Goal: Understand process/instructions: Learn how to perform a task or action

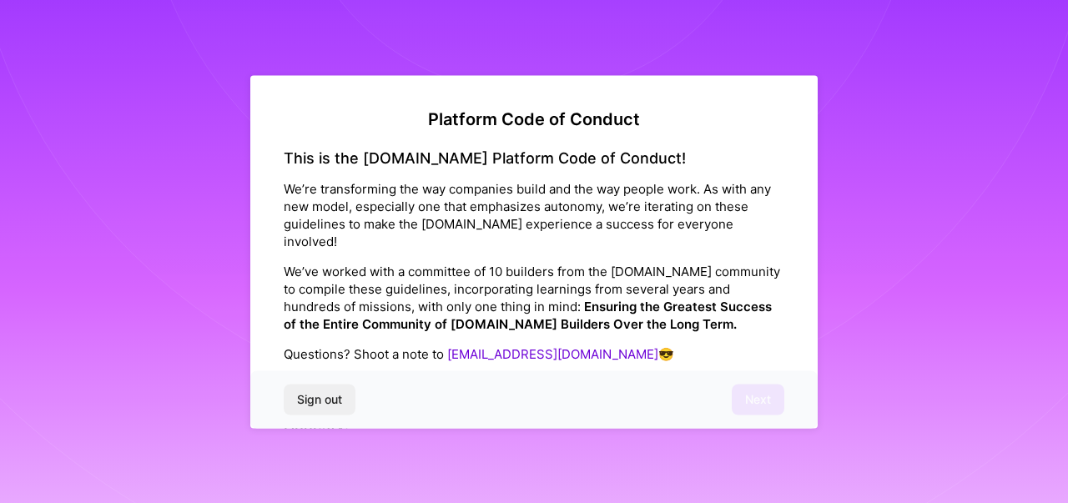
click at [771, 407] on div "Sign out Next" at bounding box center [533, 399] width 567 height 57
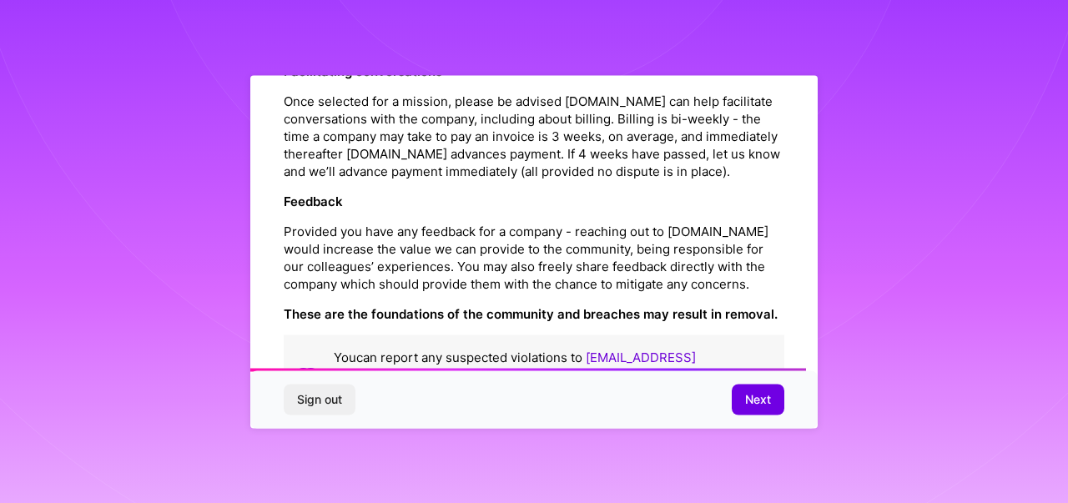
scroll to position [1942, 0]
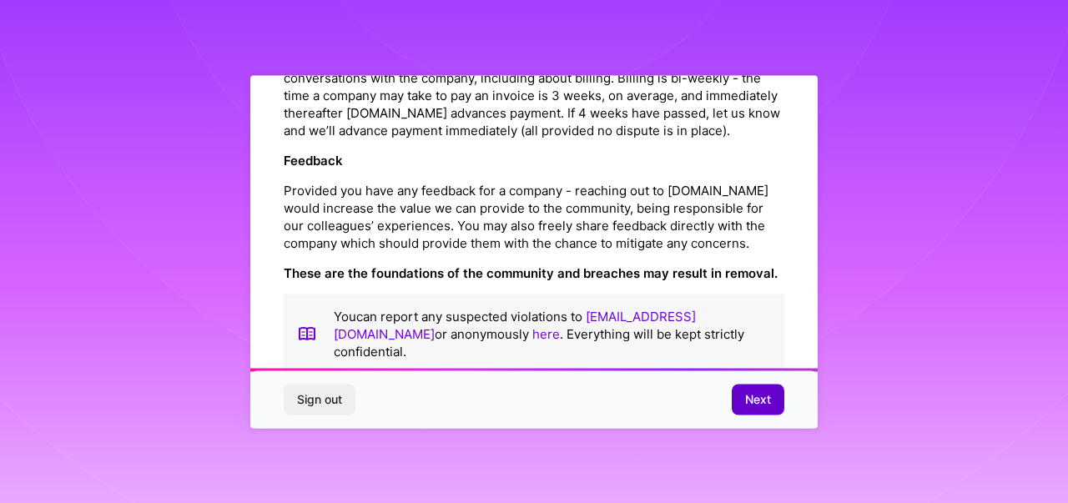
click at [759, 398] on span "Next" at bounding box center [758, 399] width 26 height 17
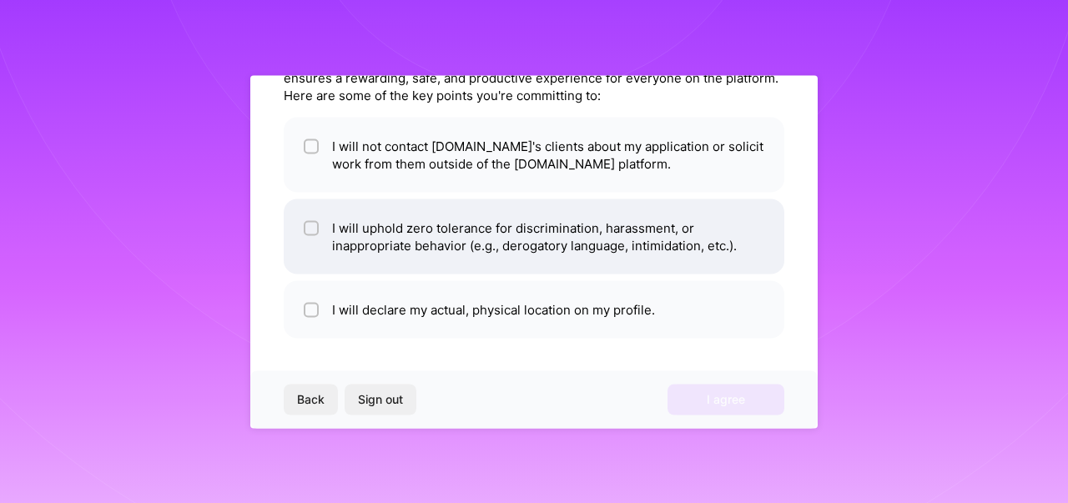
scroll to position [0, 0]
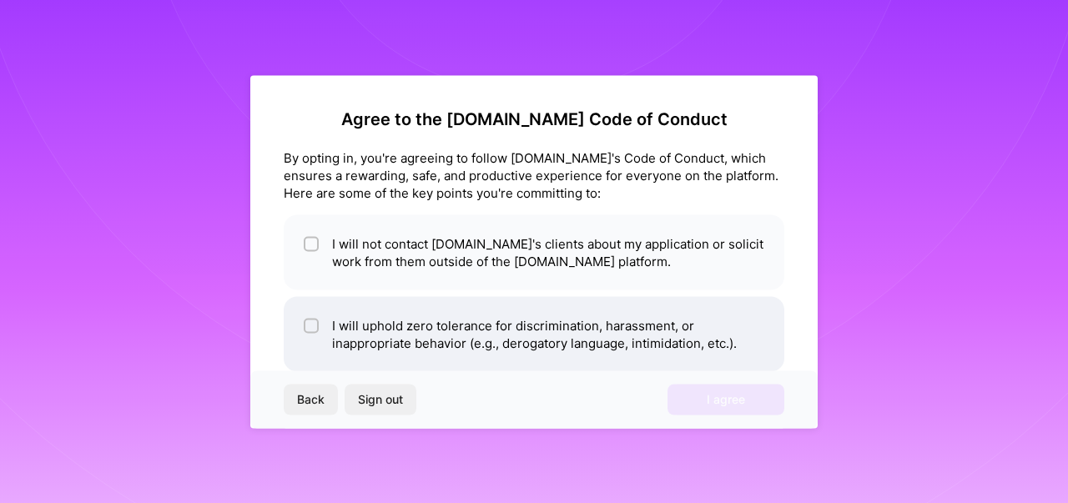
click at [613, 253] on li "I will not contact [DOMAIN_NAME]'s clients about my application or solicit work…" at bounding box center [534, 251] width 500 height 75
checkbox input "true"
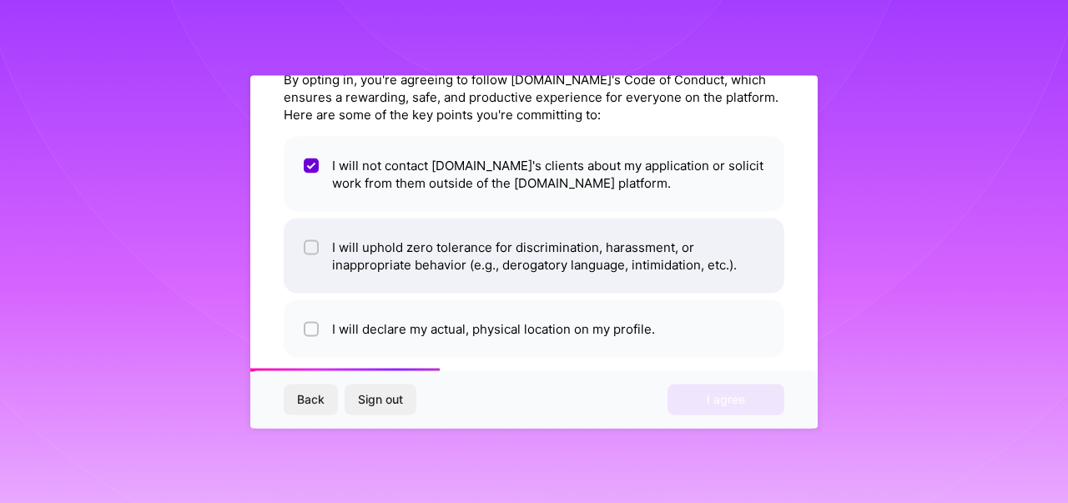
scroll to position [98, 0]
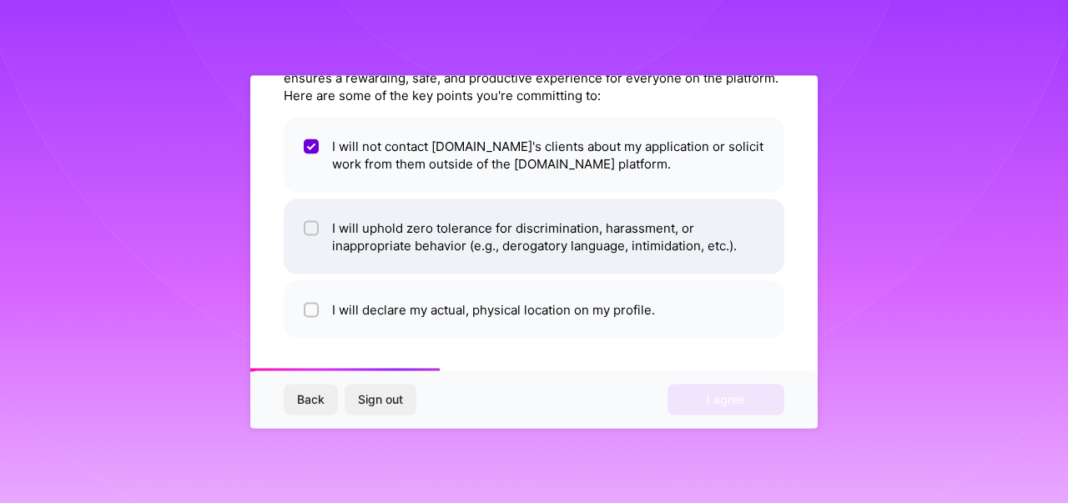
click at [613, 253] on li "I will uphold zero tolerance for discrimination, harassment, or inappropriate b…" at bounding box center [534, 235] width 500 height 75
checkbox input "true"
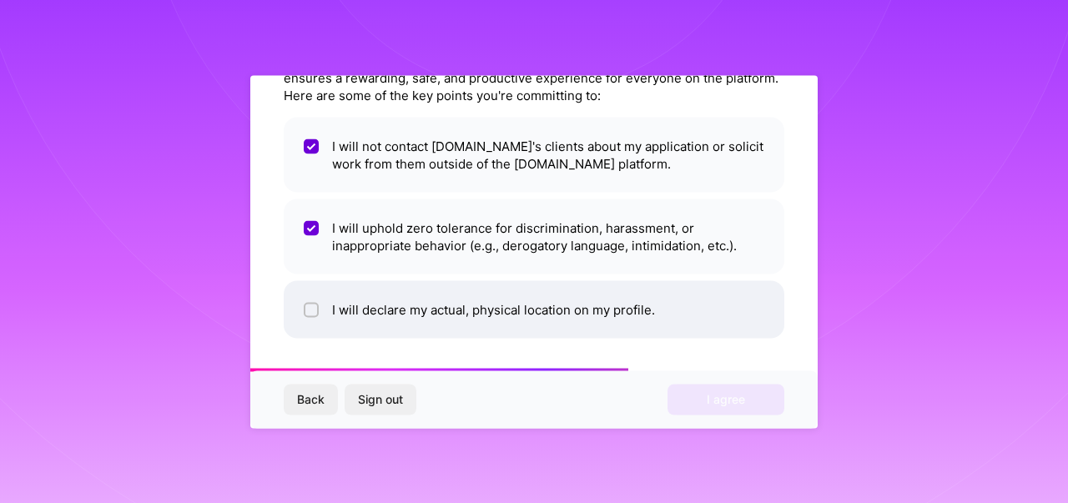
click at [613, 311] on li "I will declare my actual, physical location on my profile." at bounding box center [534, 309] width 500 height 58
checkbox input "true"
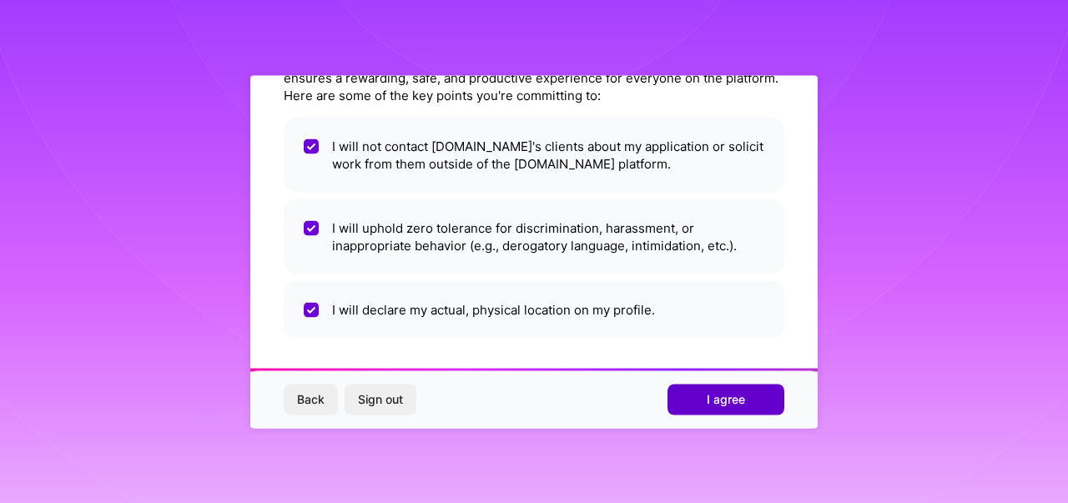
click at [701, 405] on button "I agree" at bounding box center [725, 399] width 117 height 30
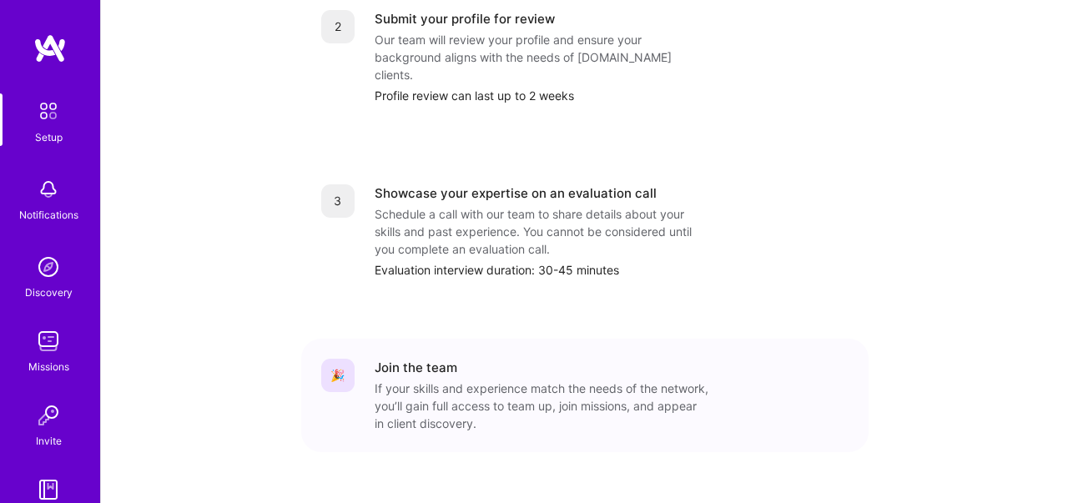
scroll to position [764, 0]
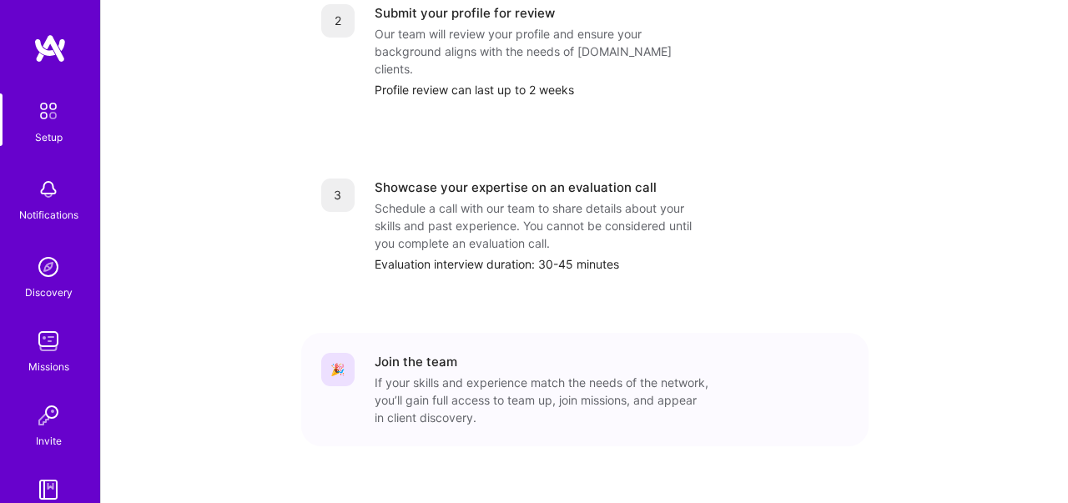
click at [634, 374] on div "If your skills and experience match the needs of the network, you’ll gain full …" at bounding box center [541, 400] width 334 height 53
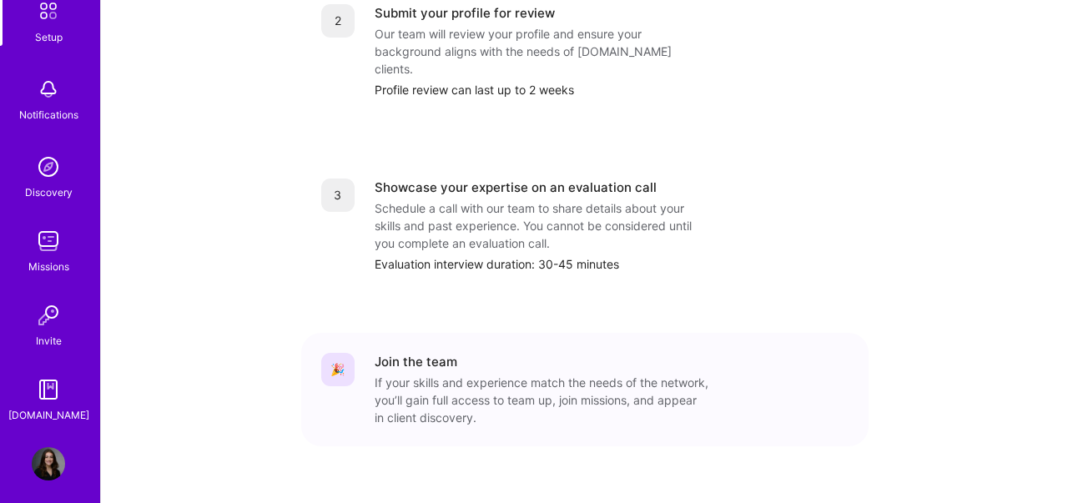
scroll to position [111, 0]
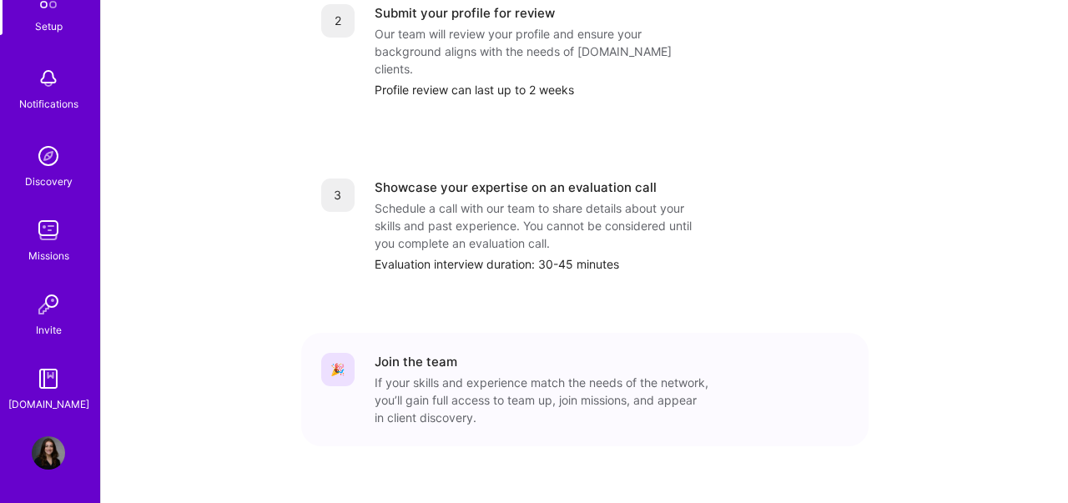
click at [48, 400] on div "[DOMAIN_NAME]" at bounding box center [48, 404] width 81 height 18
